Goal: Transaction & Acquisition: Purchase product/service

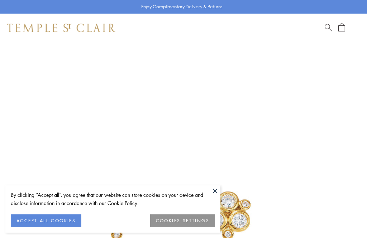
click at [355, 29] on button "Open navigation" at bounding box center [355, 28] width 9 height 9
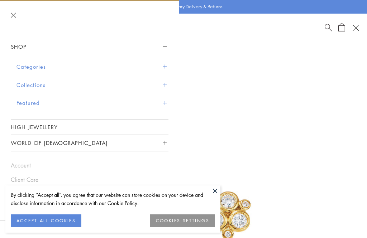
click at [33, 66] on button "Categories" at bounding box center [92, 67] width 152 height 18
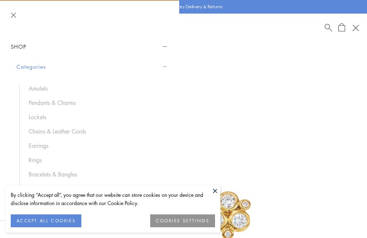
click at [39, 145] on link "Earrings" at bounding box center [95, 146] width 132 height 8
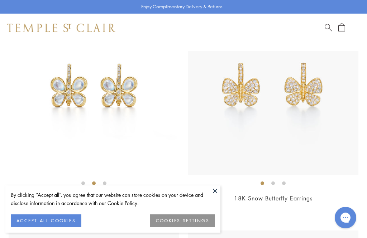
scroll to position [4407, 0]
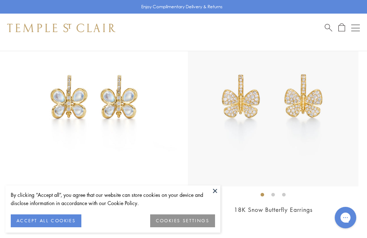
click at [38, 137] on img at bounding box center [94, 101] width 170 height 170
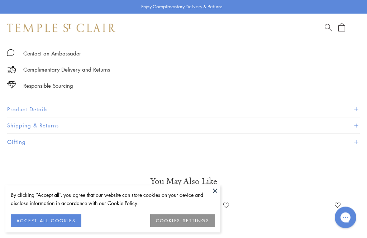
scroll to position [440, 0]
click at [31, 106] on button "Product Details" at bounding box center [183, 109] width 352 height 16
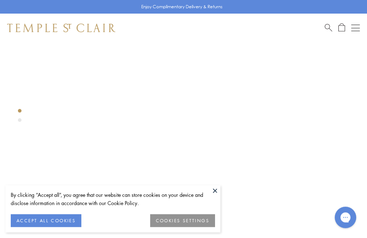
scroll to position [0, 0]
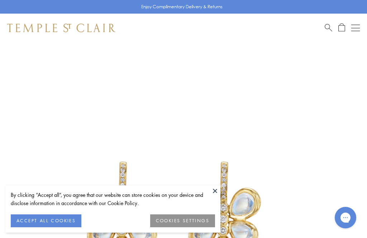
click at [213, 192] on button at bounding box center [214, 190] width 11 height 11
